Goal: Task Accomplishment & Management: Use online tool/utility

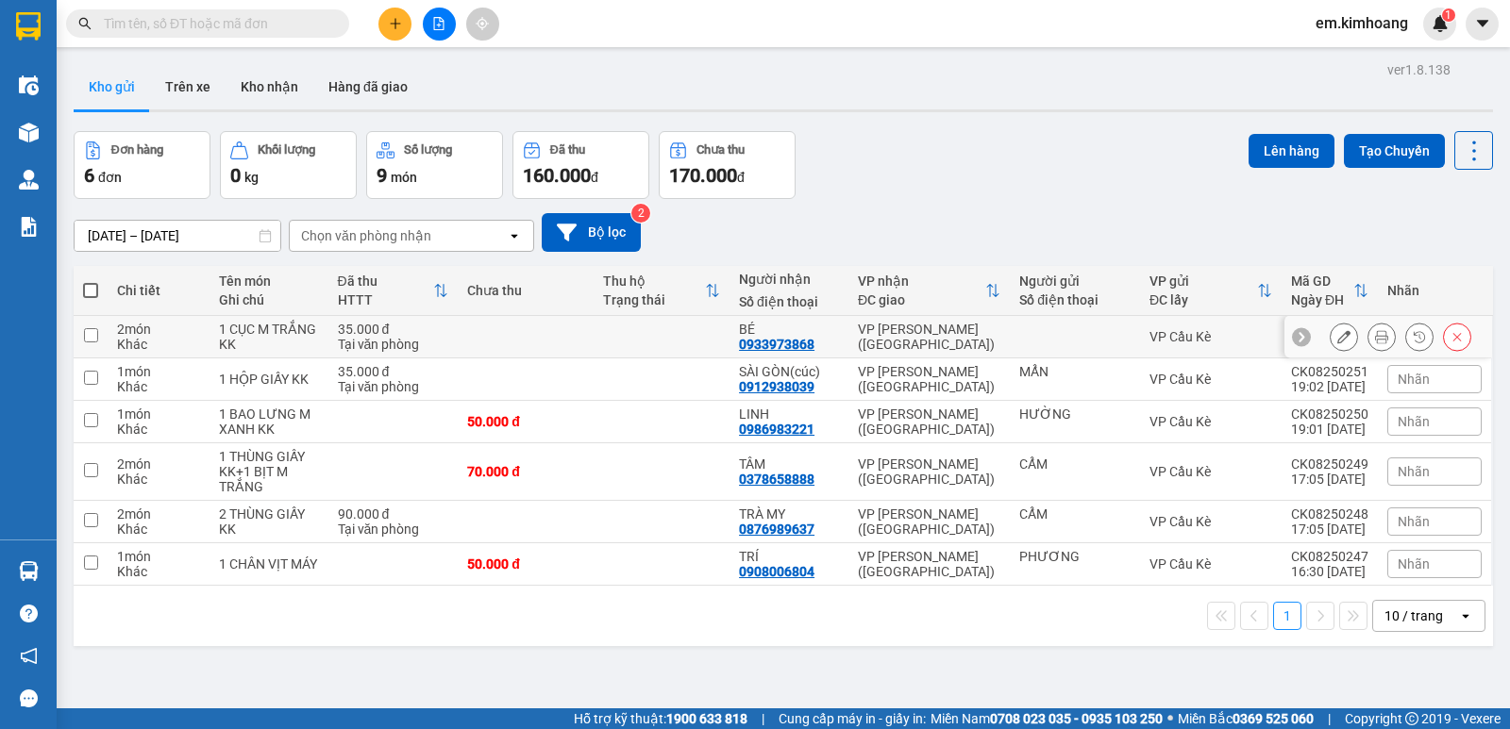
click at [654, 341] on td at bounding box center [661, 337] width 136 height 42
checkbox input "true"
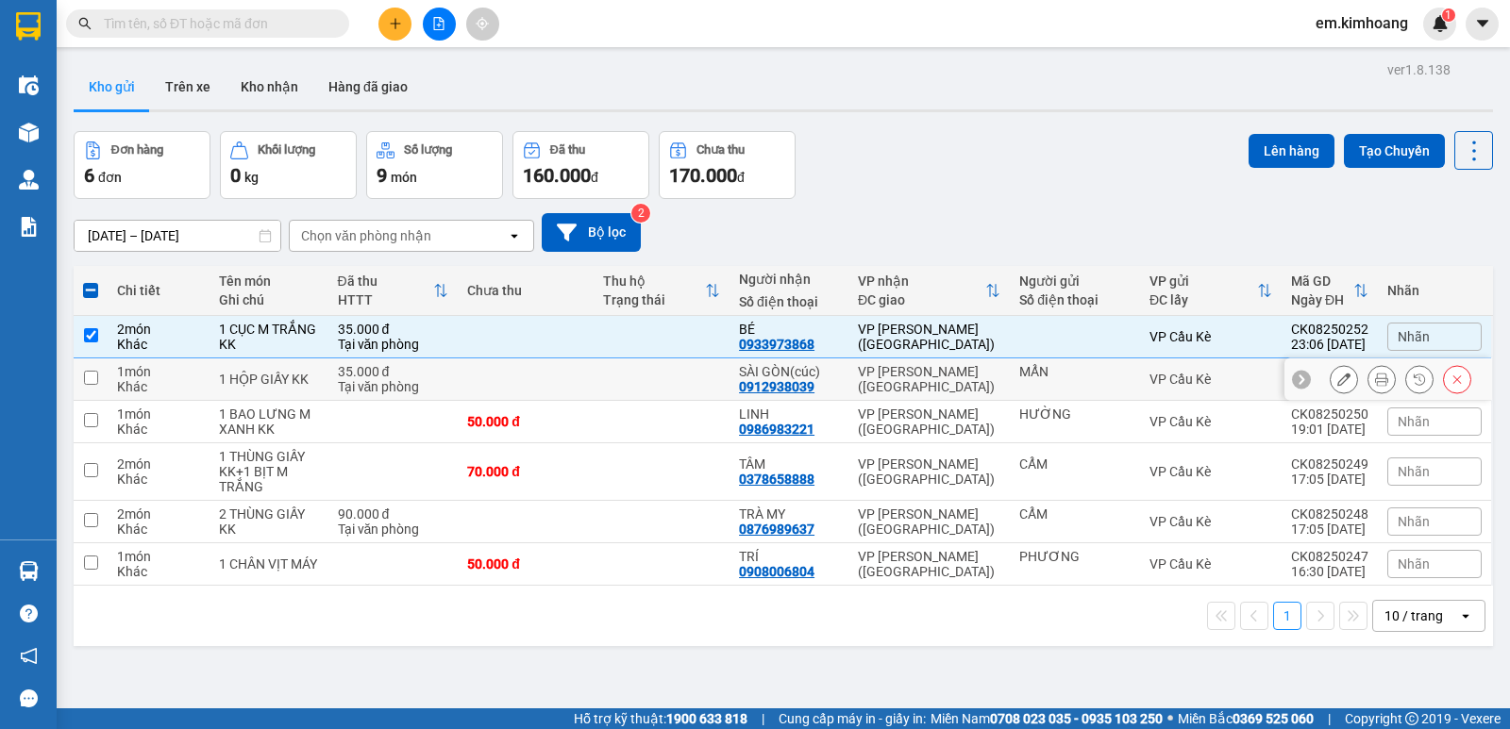
click at [663, 384] on td at bounding box center [661, 380] width 136 height 42
checkbox input "true"
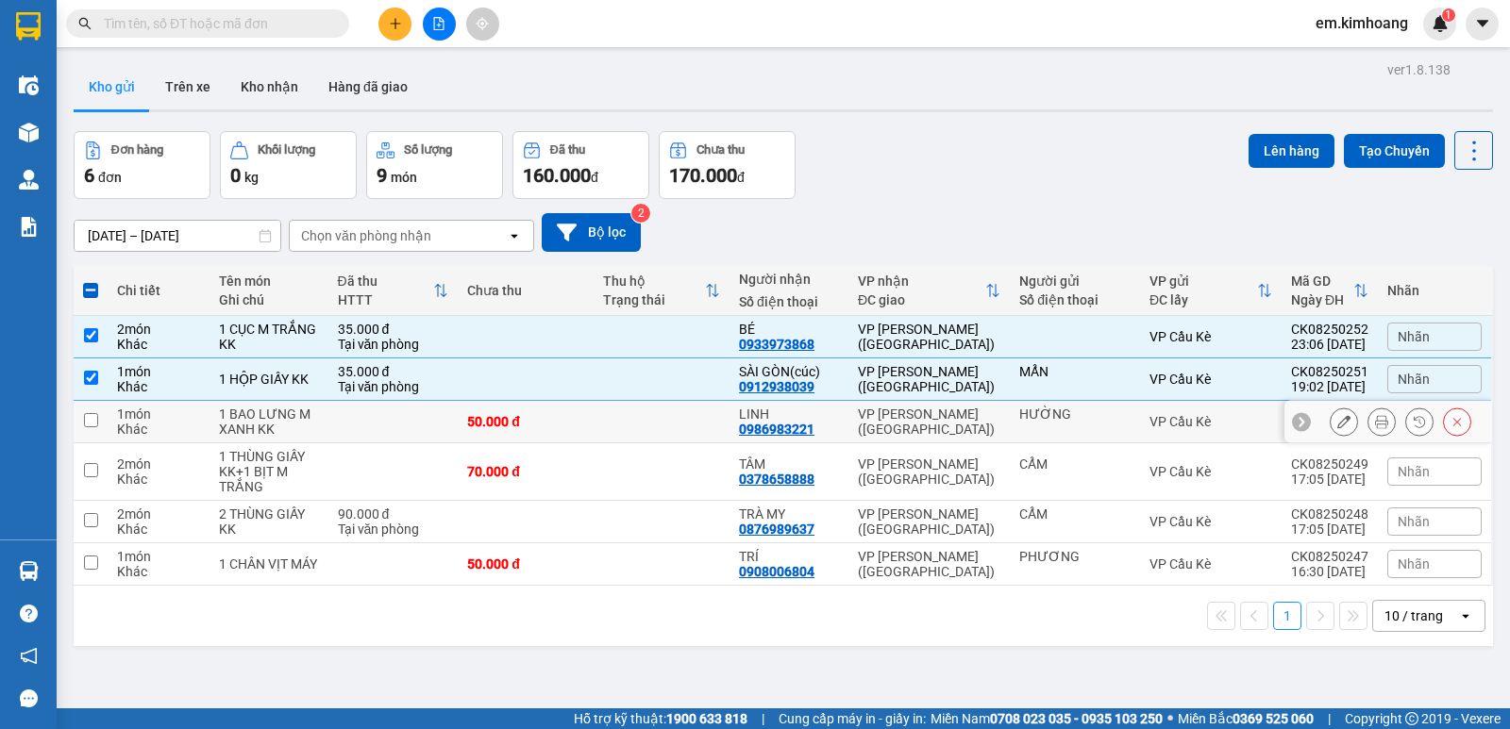
click at [679, 426] on td at bounding box center [661, 422] width 136 height 42
checkbox input "true"
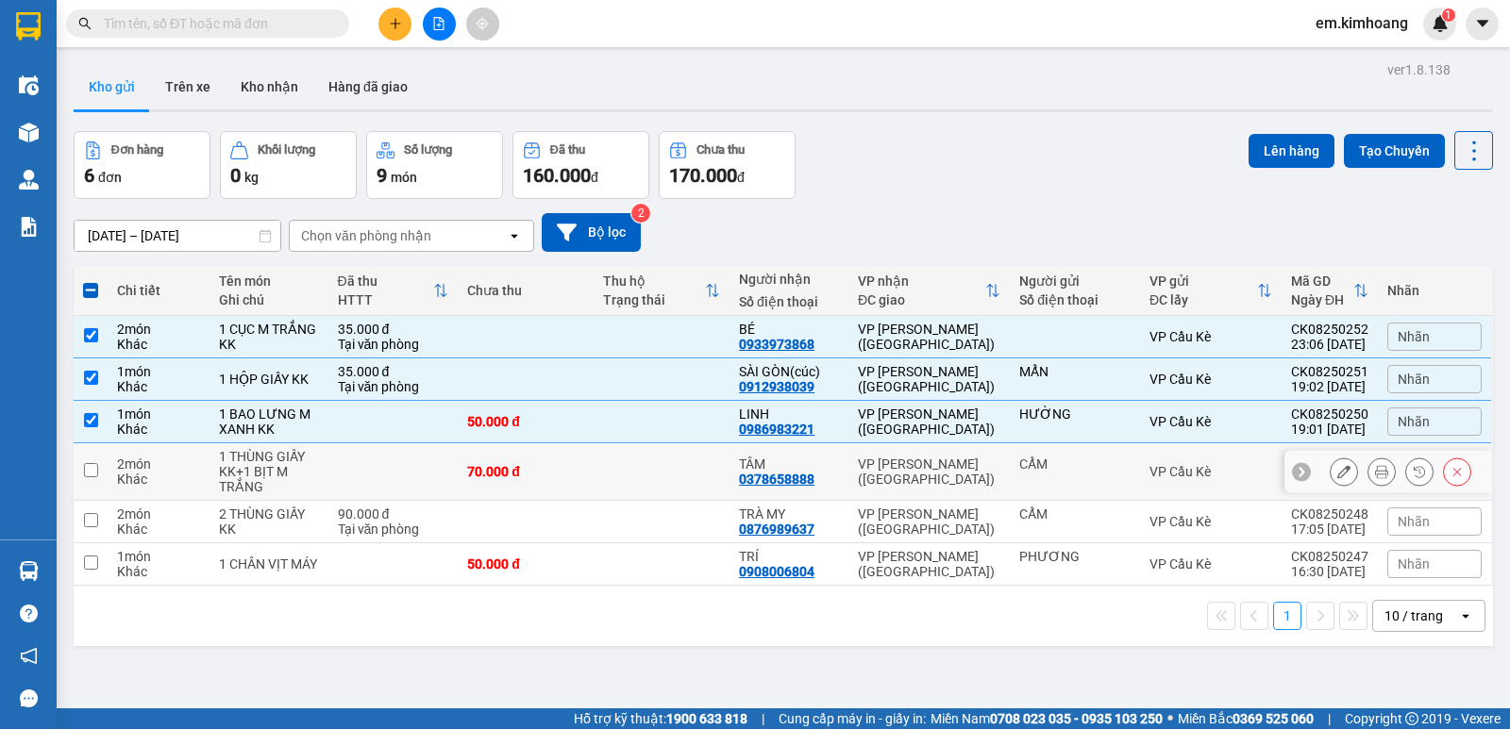
click at [657, 468] on td at bounding box center [661, 472] width 136 height 58
checkbox input "true"
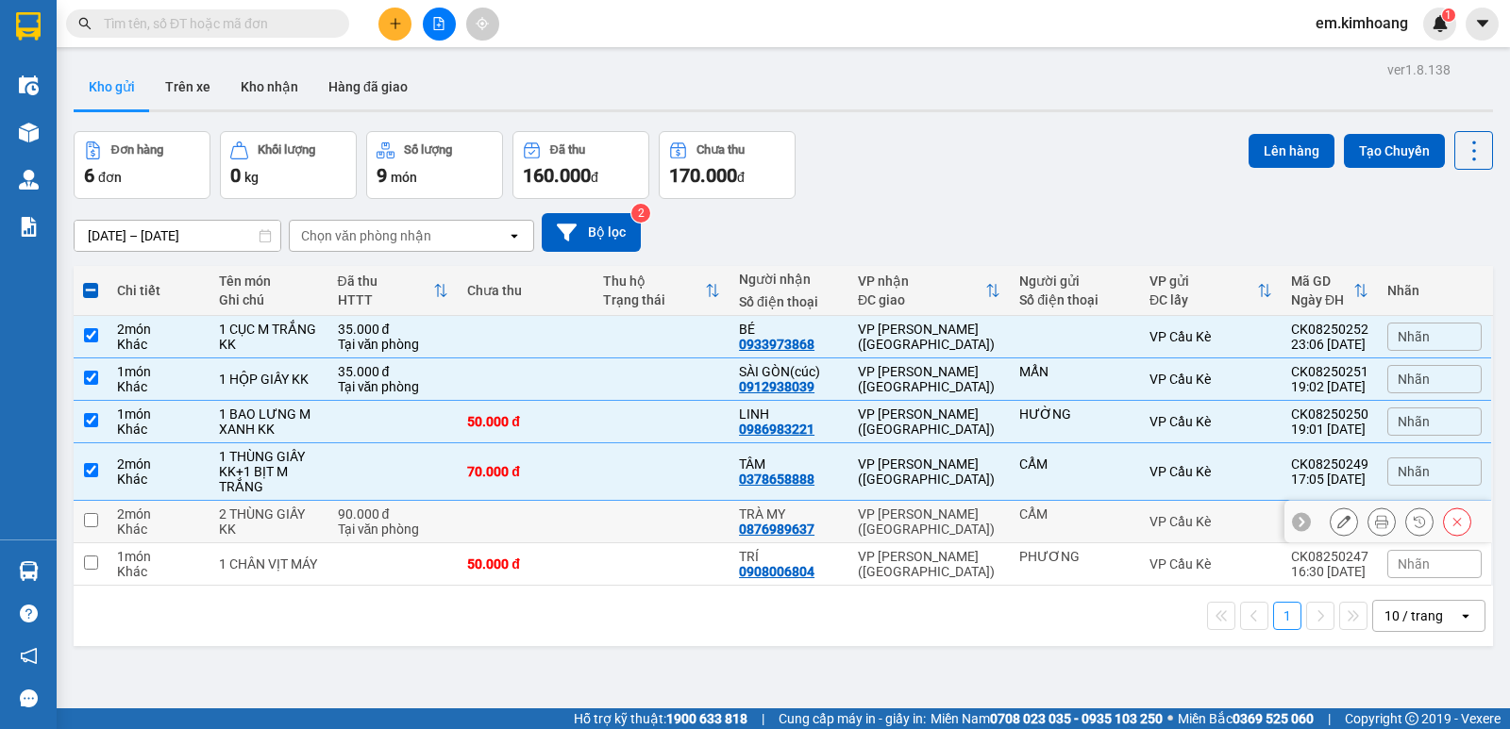
click at [653, 520] on td at bounding box center [661, 522] width 136 height 42
checkbox input "true"
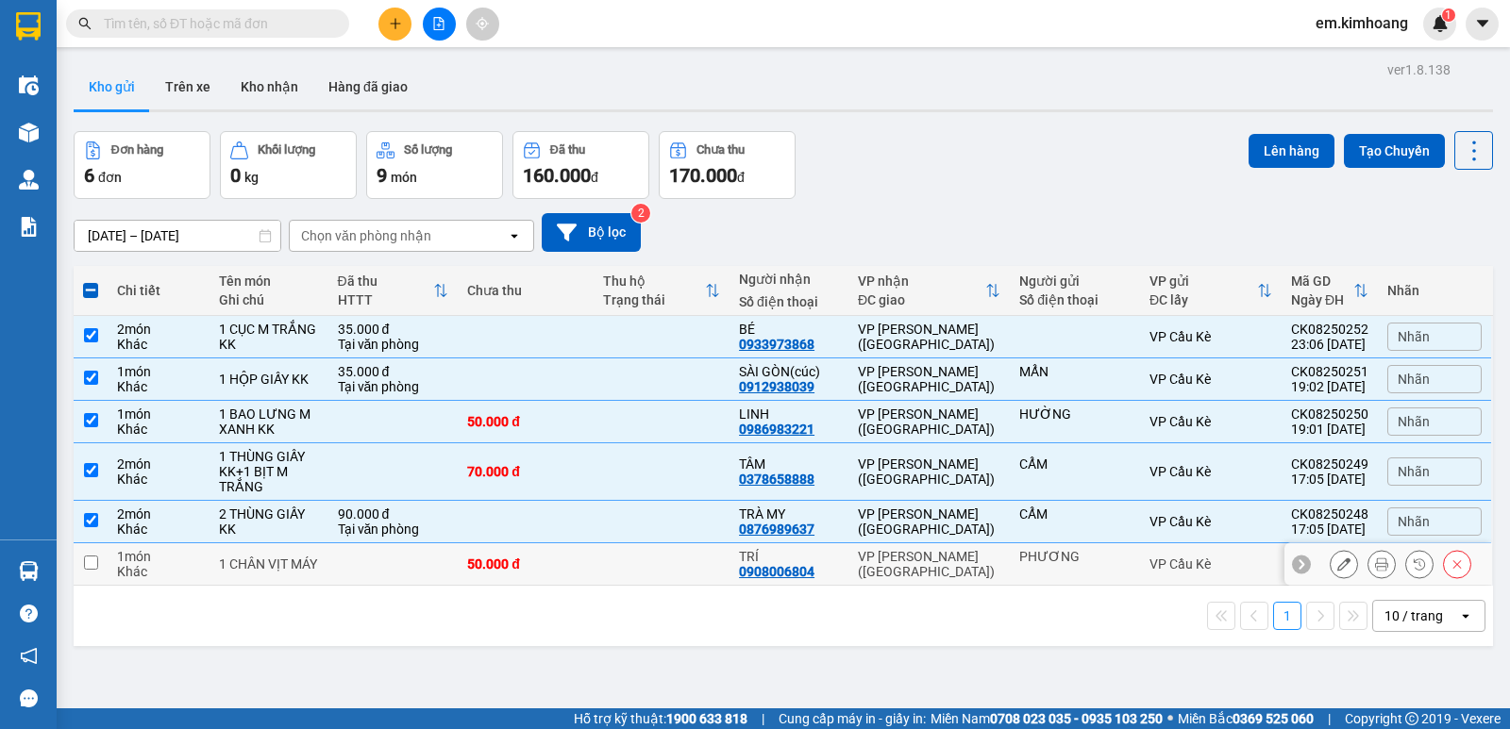
click at [647, 569] on td at bounding box center [661, 564] width 136 height 42
checkbox input "true"
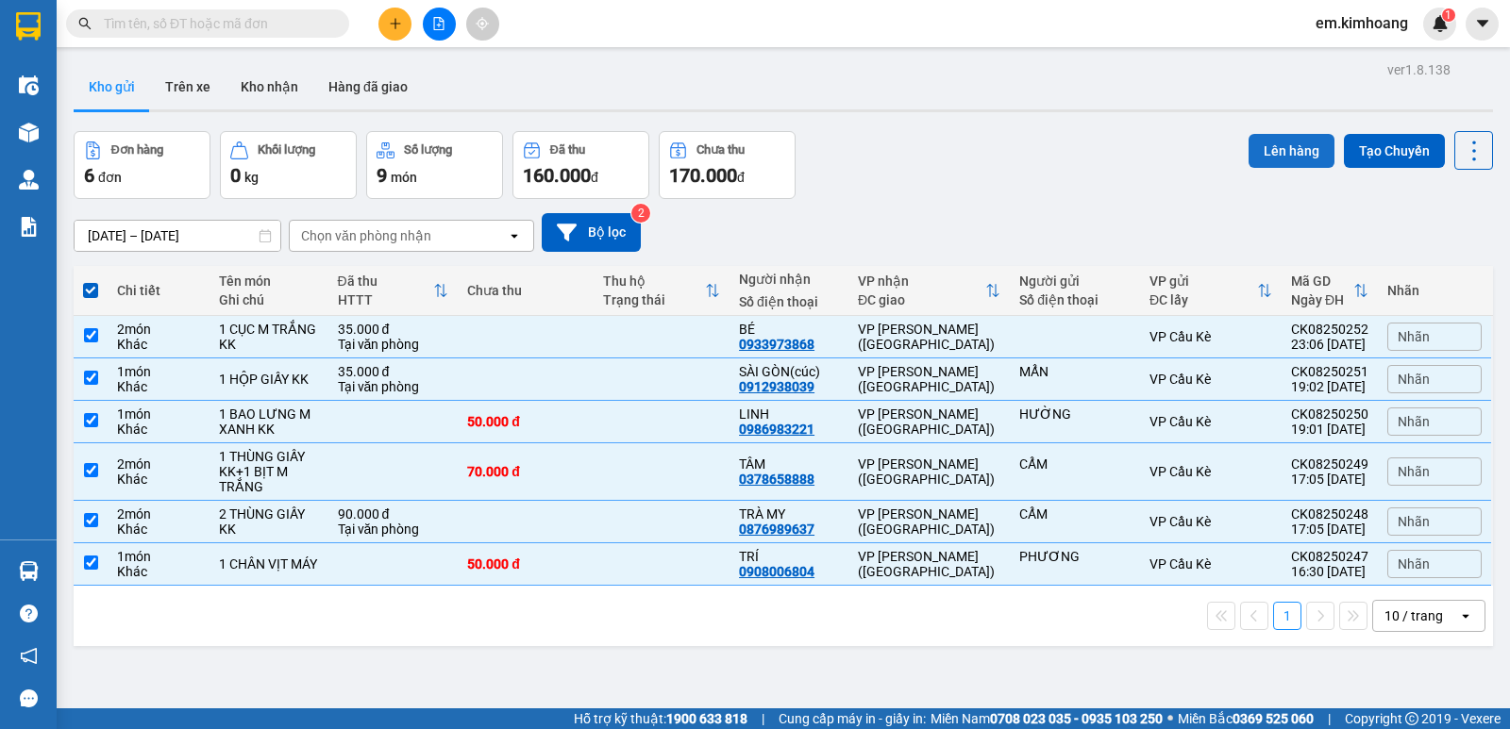
click at [1259, 152] on button "Lên hàng" at bounding box center [1291, 151] width 86 height 34
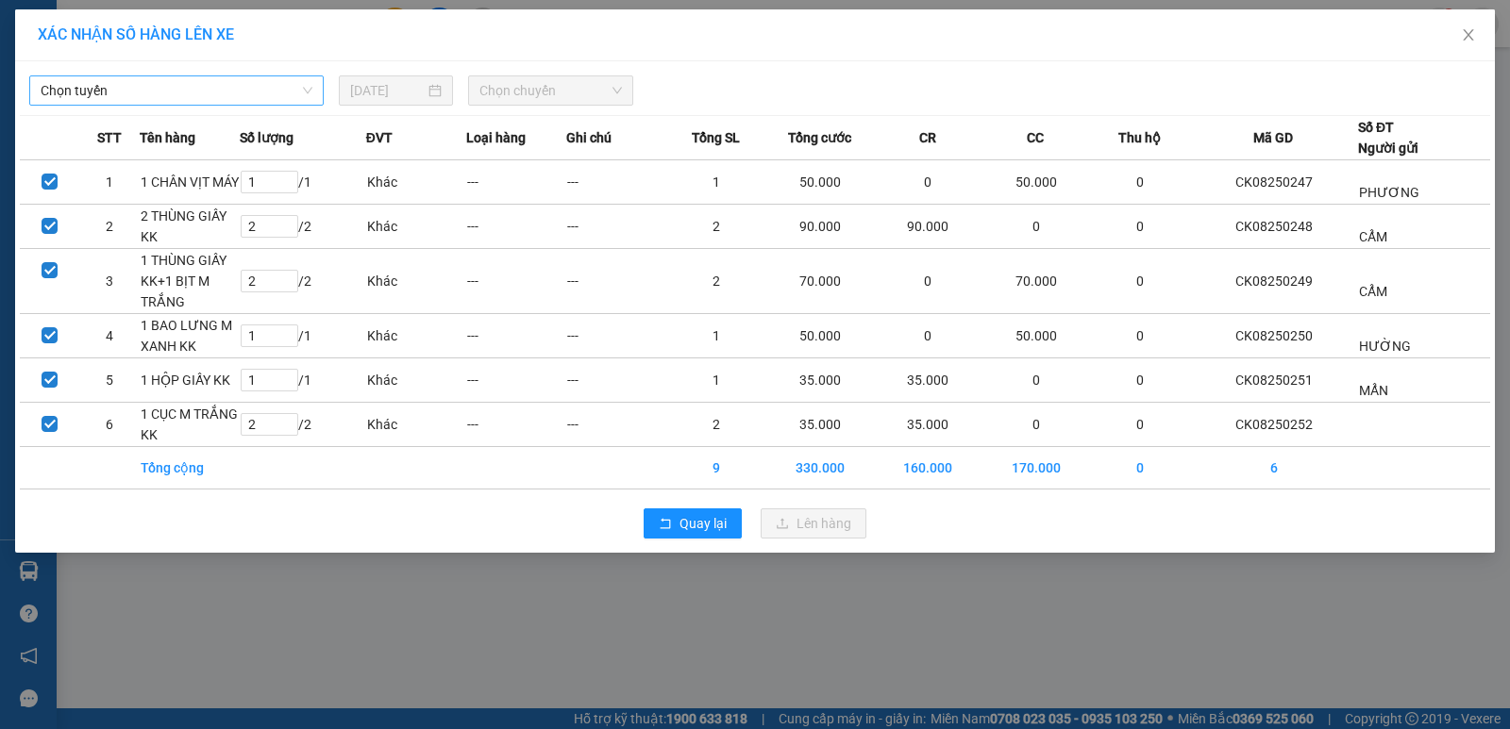
click at [228, 79] on span "Chọn tuyến" at bounding box center [177, 90] width 272 height 28
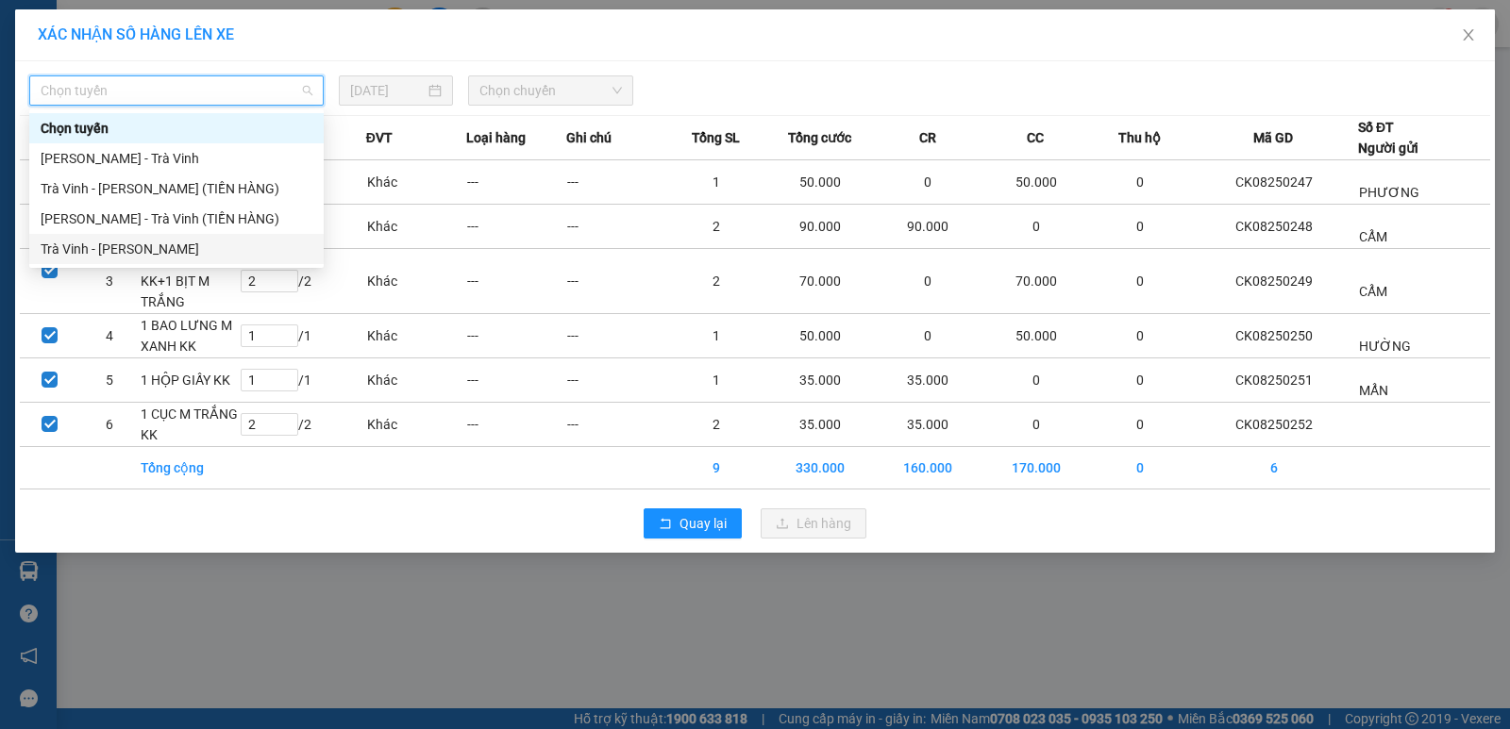
drag, startPoint x: 221, startPoint y: 251, endPoint x: 341, endPoint y: 129, distance: 170.8
click at [224, 249] on div "Trà Vinh - Hồ Chí Minh" at bounding box center [177, 249] width 272 height 21
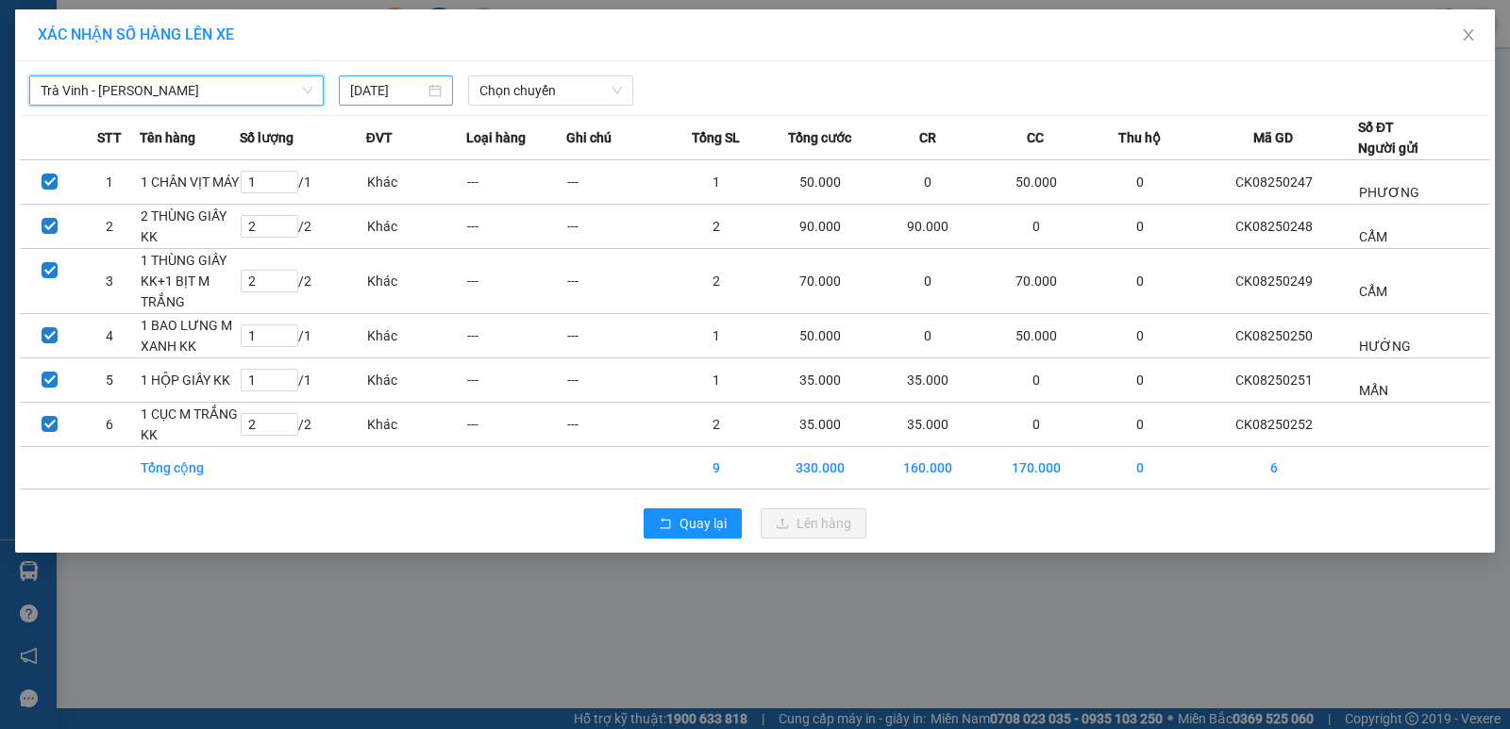
click at [389, 94] on input "13/08/2025" at bounding box center [387, 90] width 75 height 21
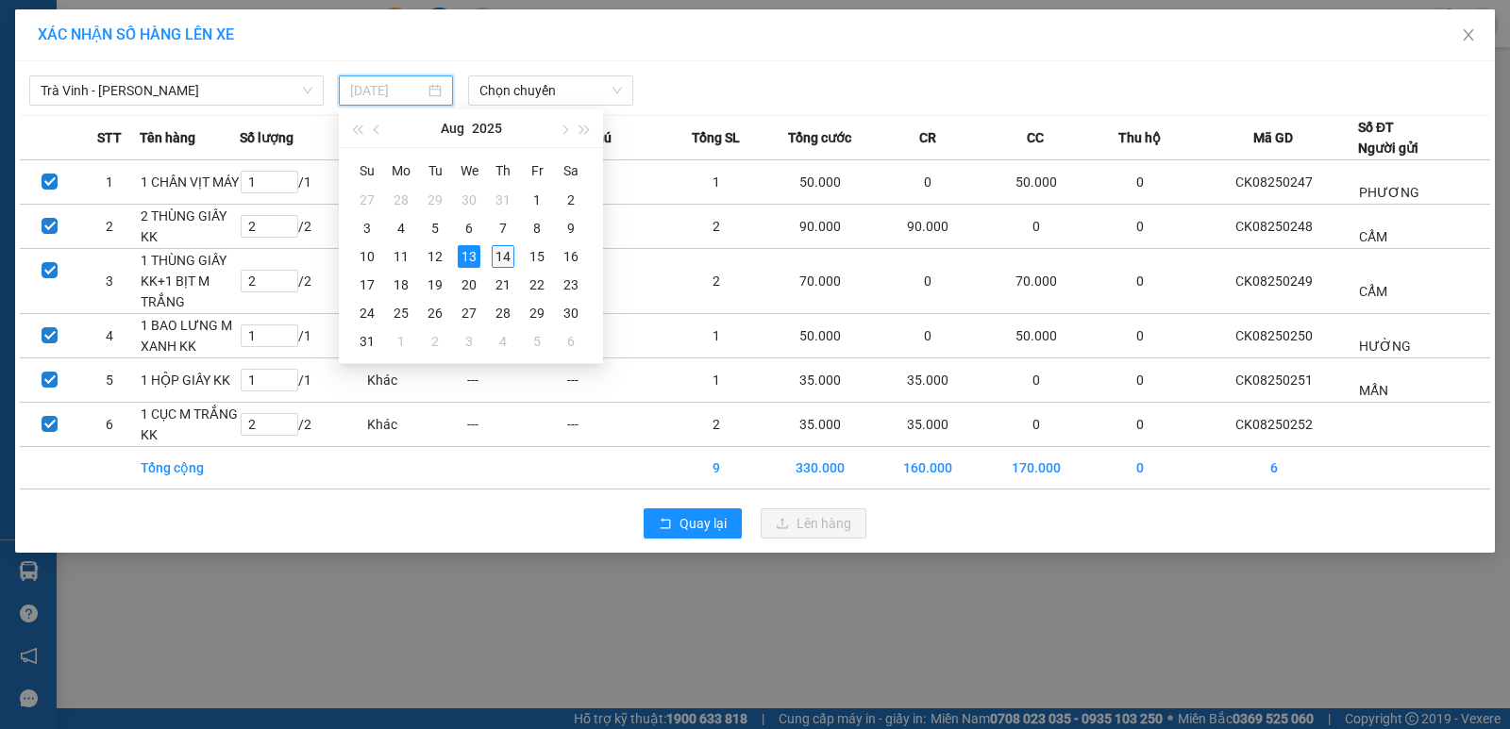
click at [505, 258] on div "14" at bounding box center [503, 256] width 23 height 23
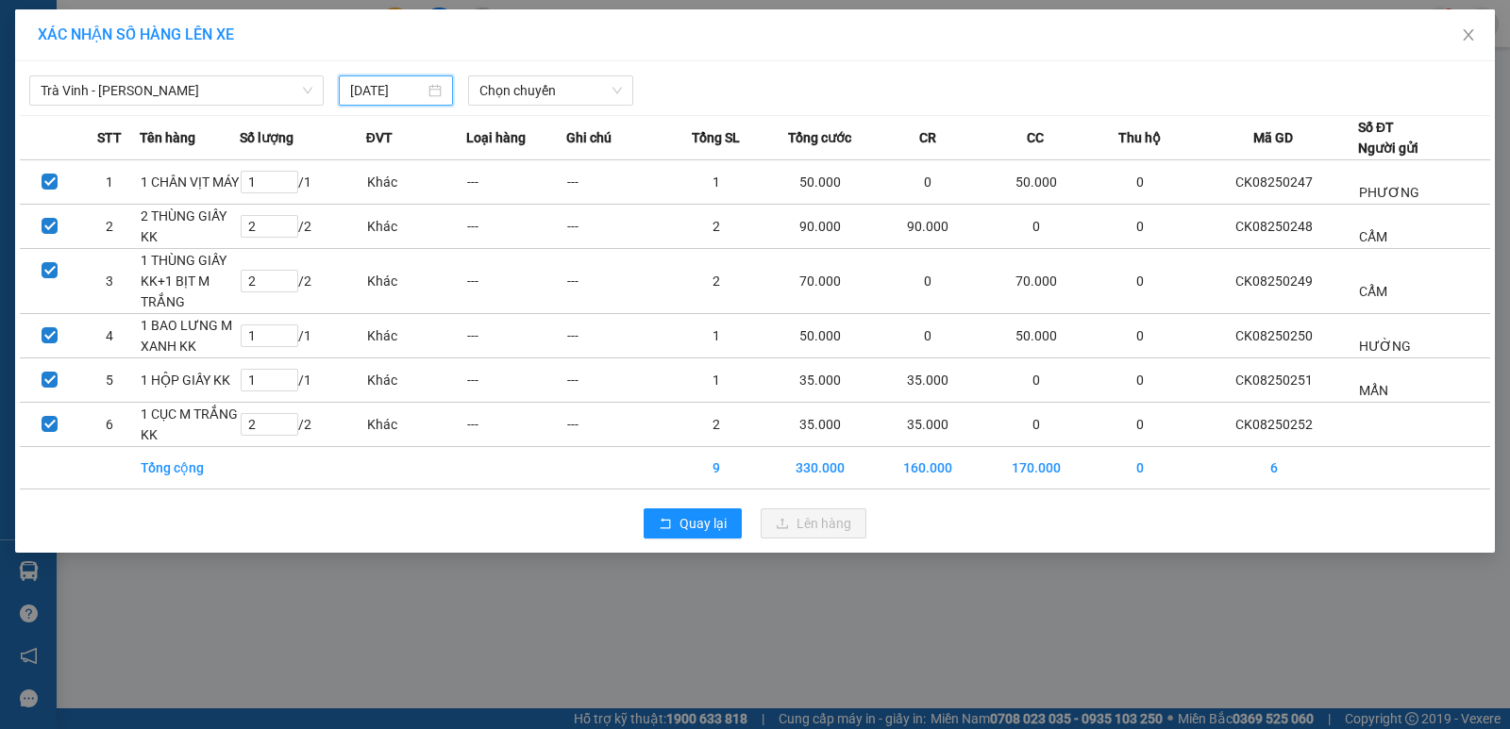
type input "14/08/2025"
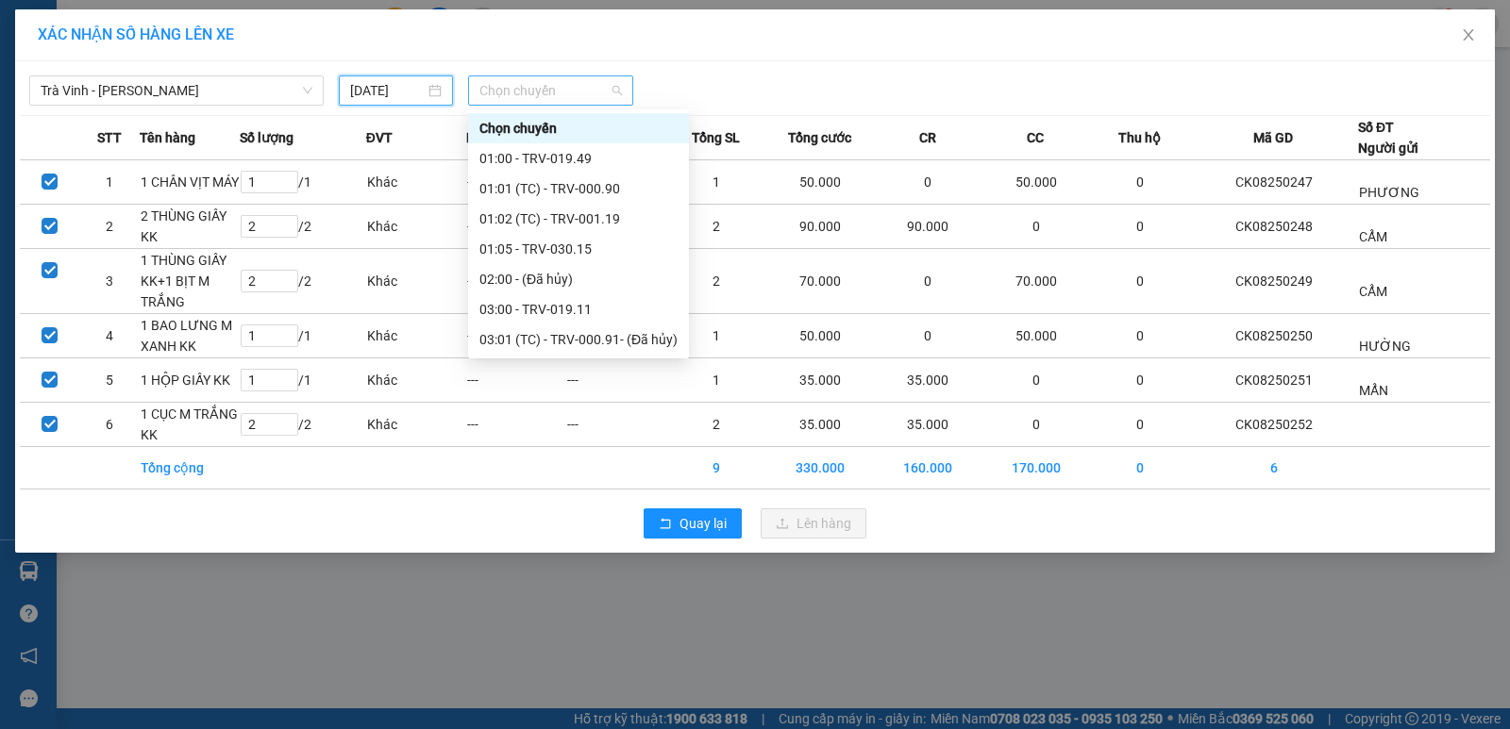
click at [563, 92] on span "Chọn chuyến" at bounding box center [550, 90] width 142 height 28
click at [520, 302] on div "03:00 - TRV-019.11" at bounding box center [578, 309] width 198 height 21
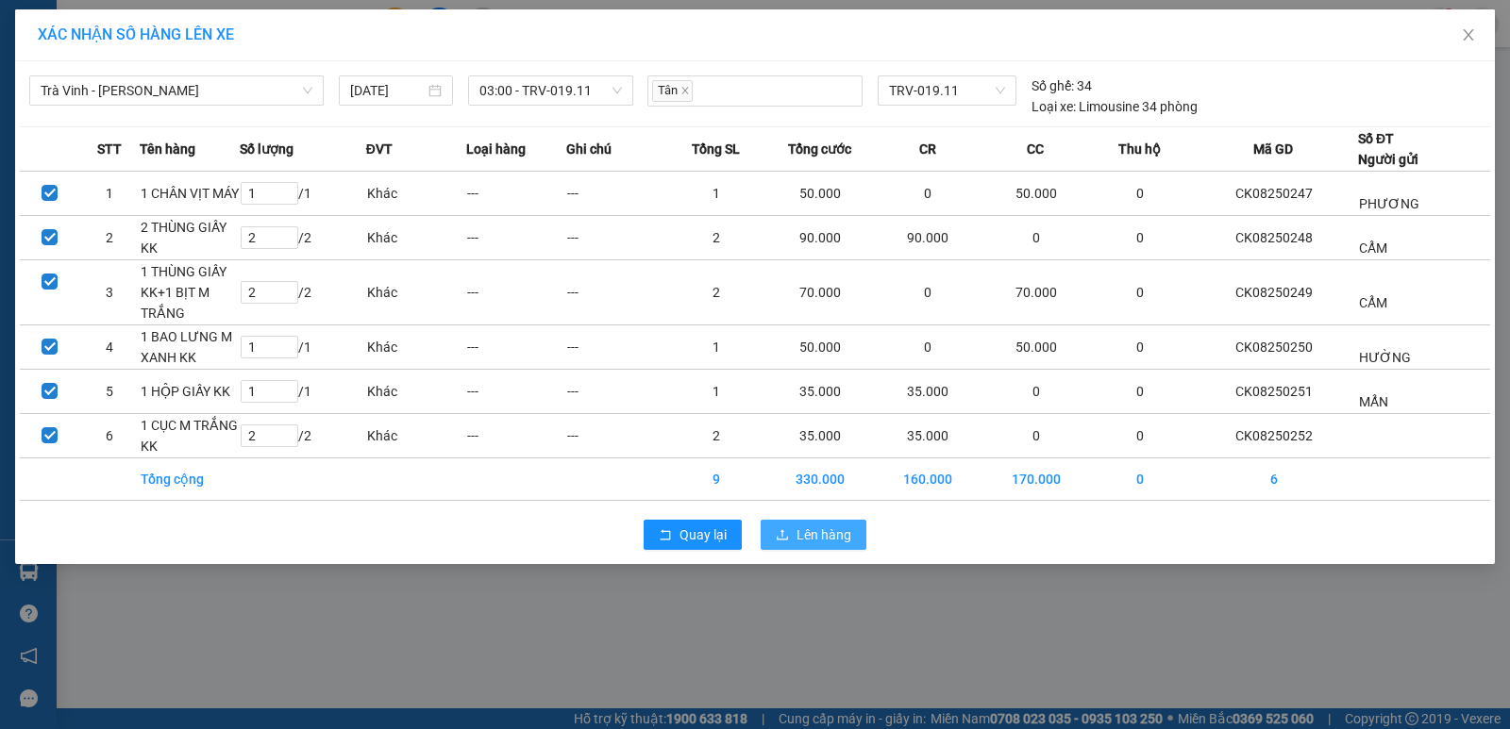
click at [794, 531] on button "Lên hàng" at bounding box center [814, 535] width 106 height 30
